Goal: Check status: Check status

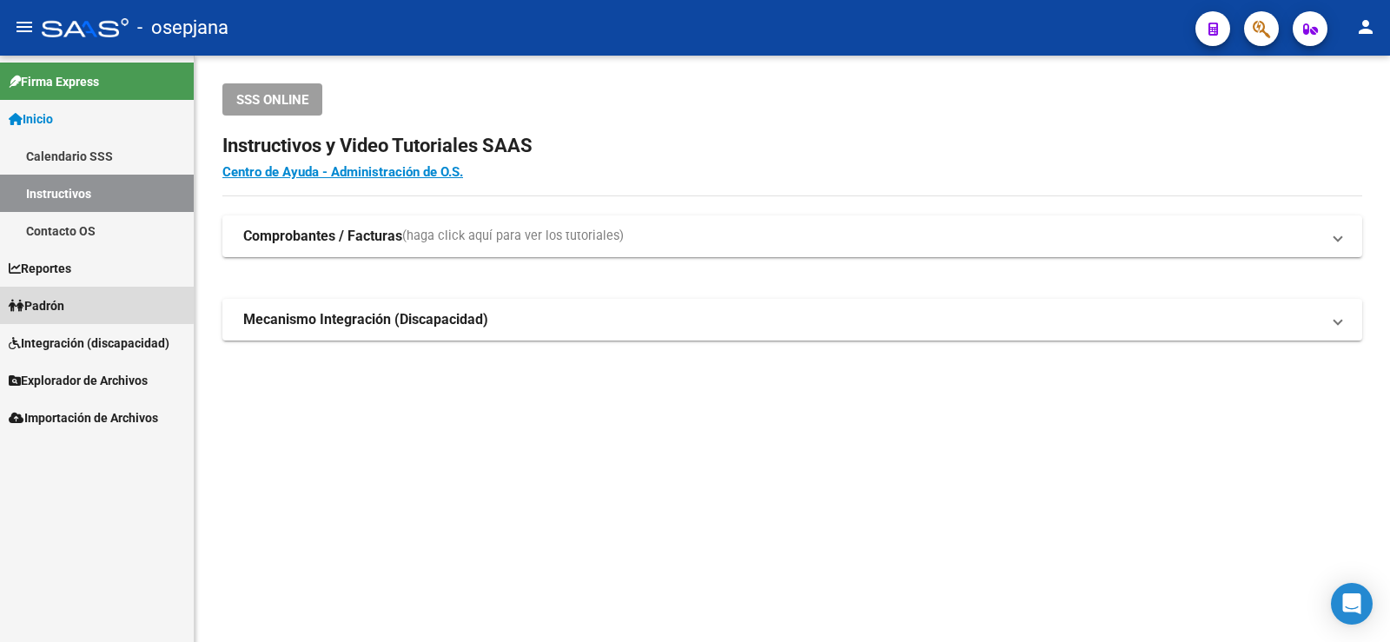
click at [58, 302] on span "Padrón" at bounding box center [37, 305] width 56 height 19
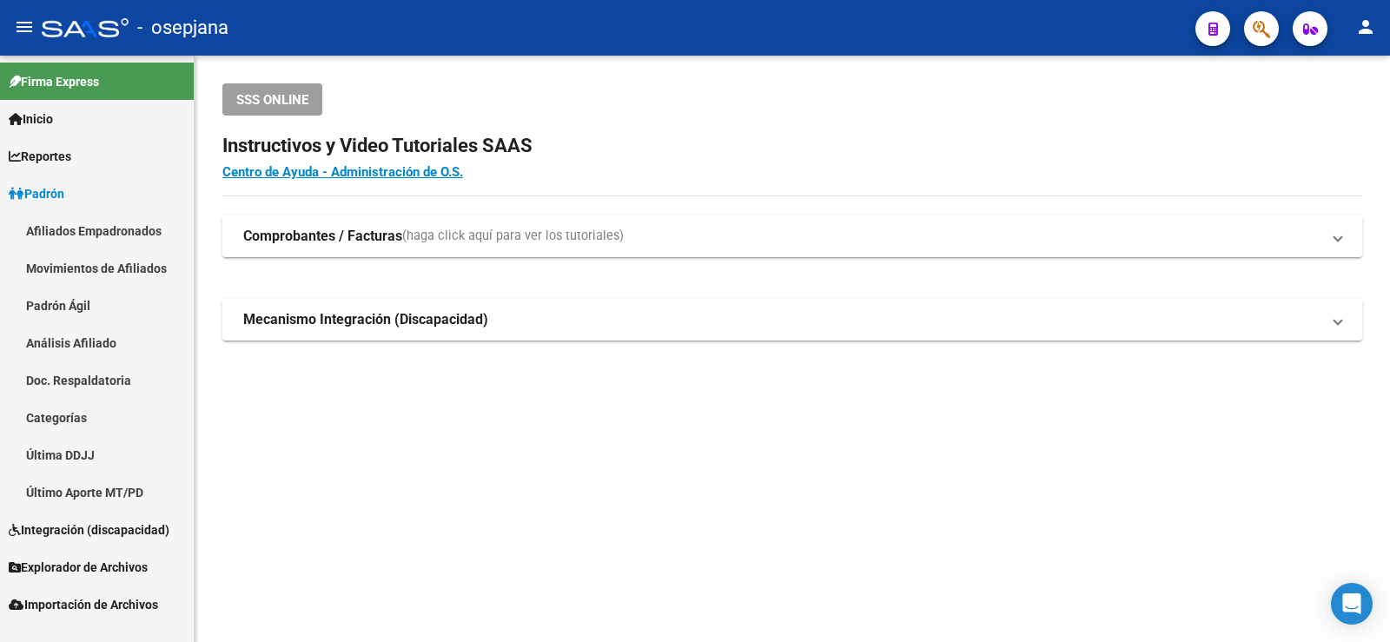
click at [61, 347] on link "Análisis Afiliado" at bounding box center [97, 342] width 194 height 37
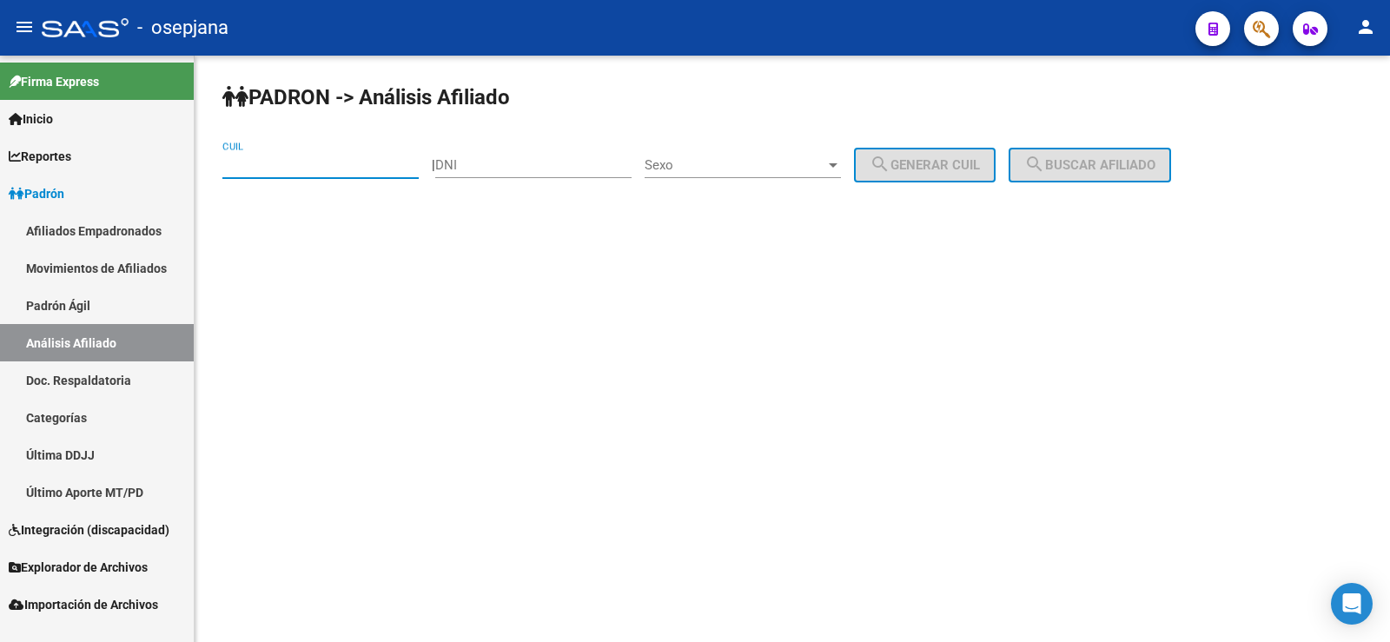
click at [251, 169] on input "CUIL" at bounding box center [320, 165] width 196 height 16
paste input "27-37695686-0"
type input "27-37695686-0"
click at [1155, 145] on div "[PERSON_NAME] -> Análisis Afiliado 27-37695686-0 CUIL | DNI Sexo Sexo search Ge…" at bounding box center [793, 147] width 1196 height 182
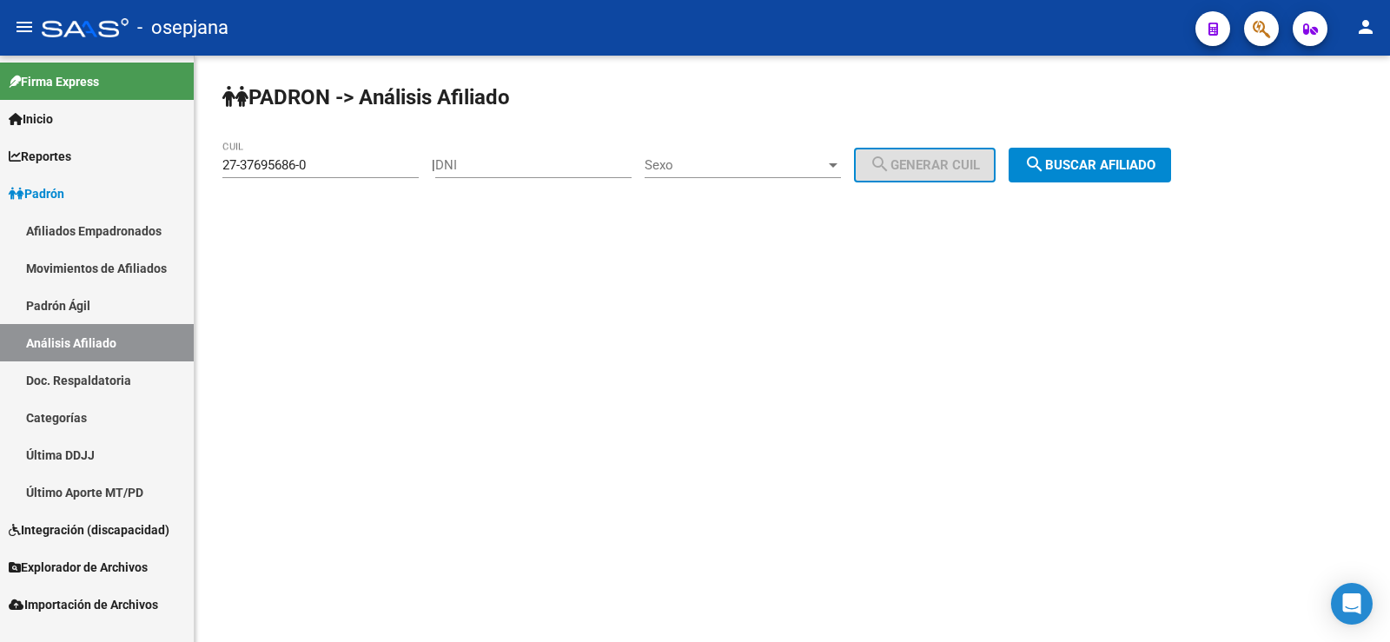
click at [1155, 151] on button "search Buscar afiliado" at bounding box center [1090, 165] width 163 height 35
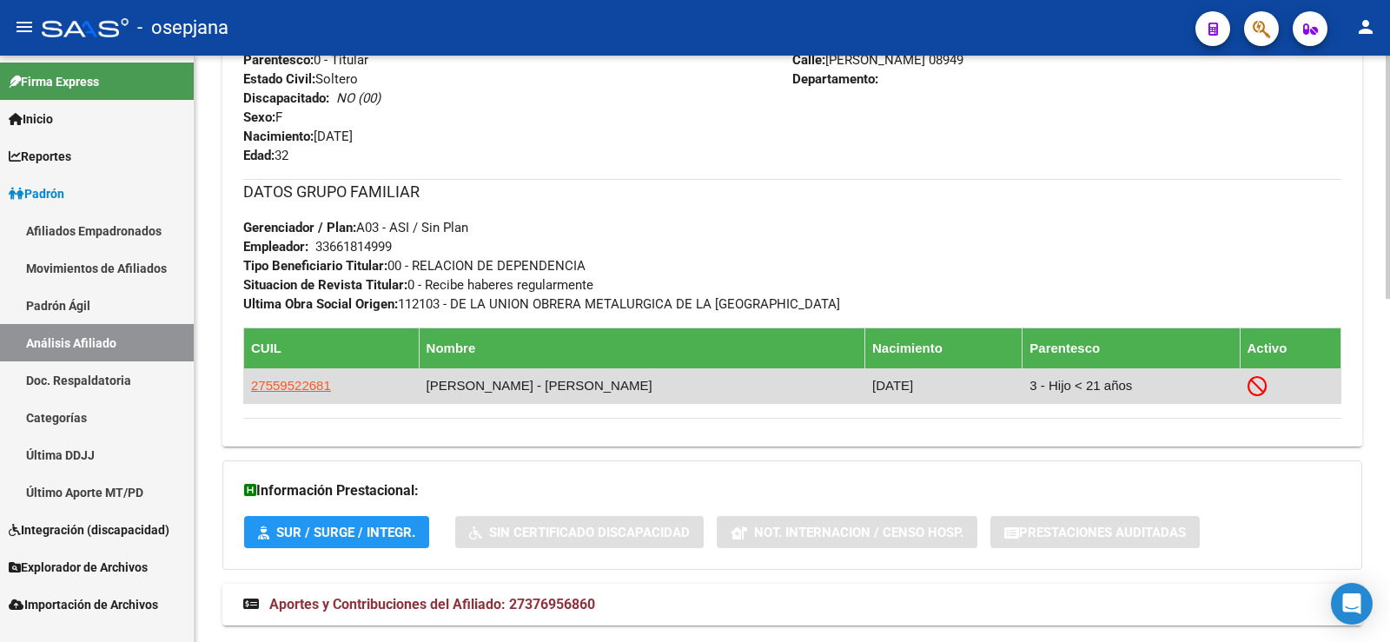
scroll to position [826, 0]
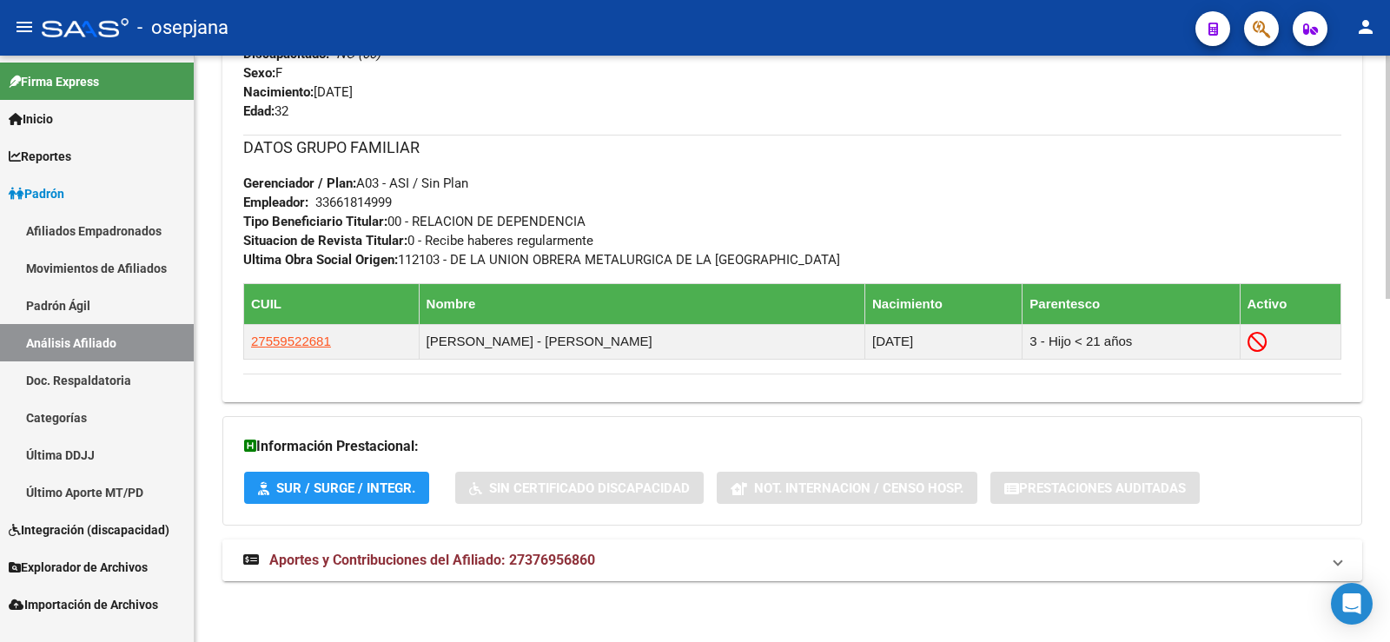
click at [349, 566] on span "Aportes y Contribuciones del Afiliado: 27376956860" at bounding box center [432, 560] width 326 height 17
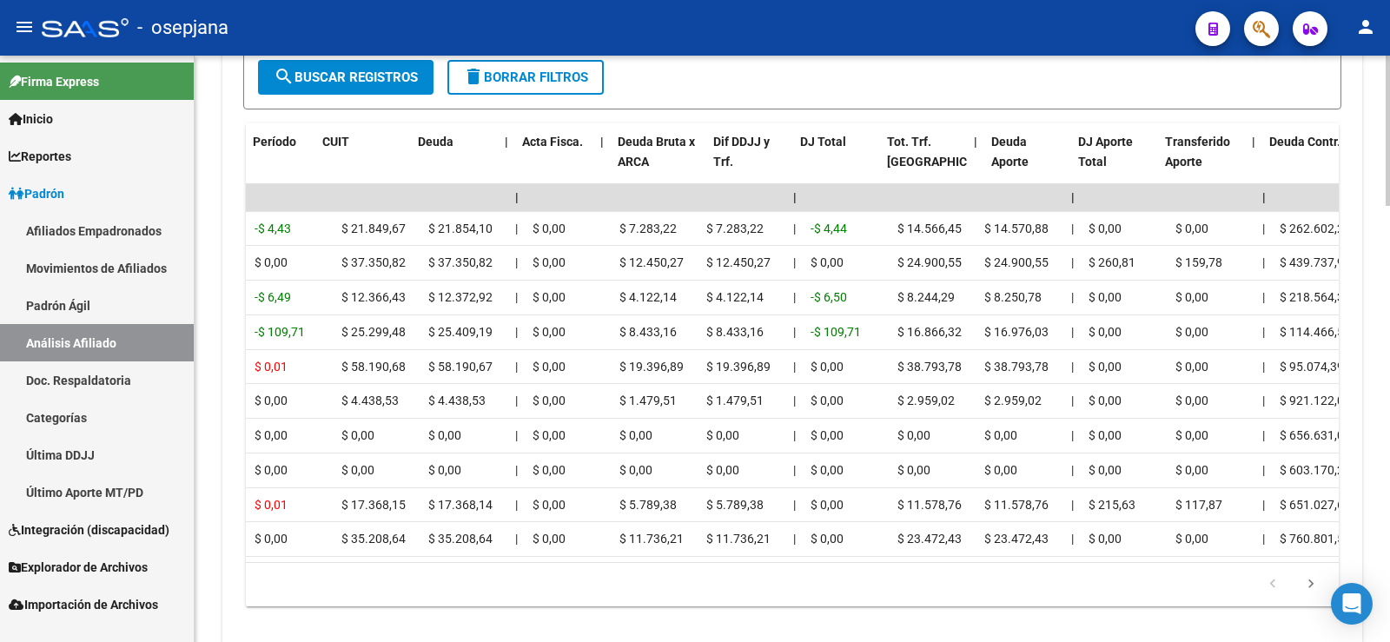
scroll to position [0, 0]
